Goal: Find specific page/section

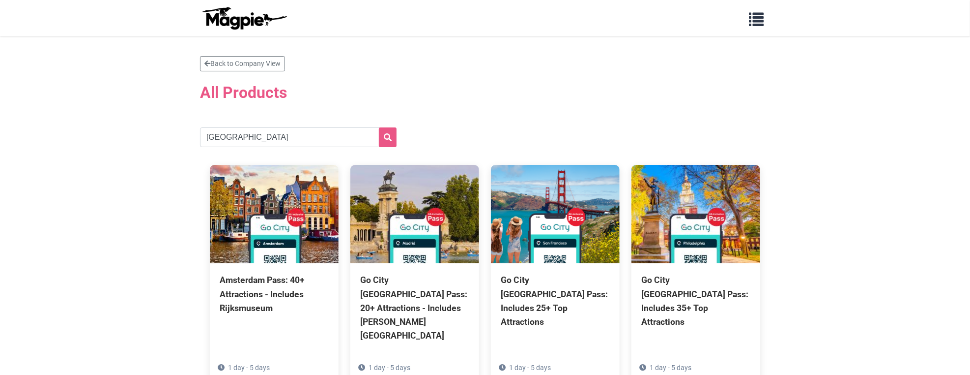
type input "[GEOGRAPHIC_DATA]"
click at [379, 127] on button "submit" at bounding box center [388, 137] width 18 height 20
